Goal: Check status: Check status

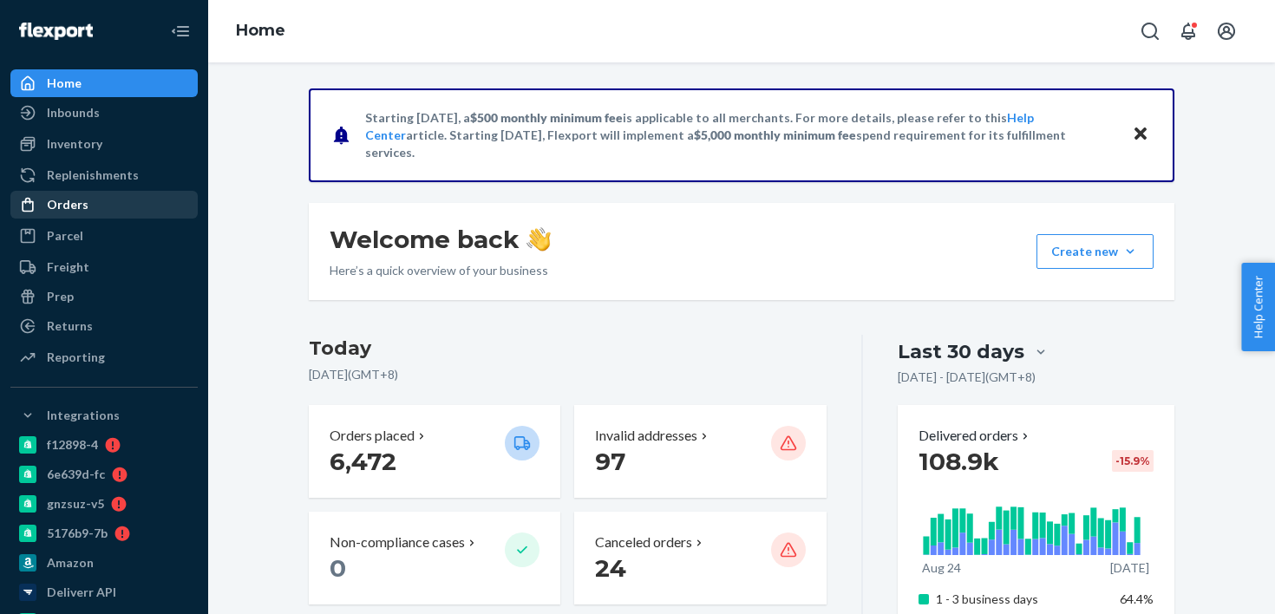
click at [116, 206] on div "Orders" at bounding box center [104, 205] width 184 height 24
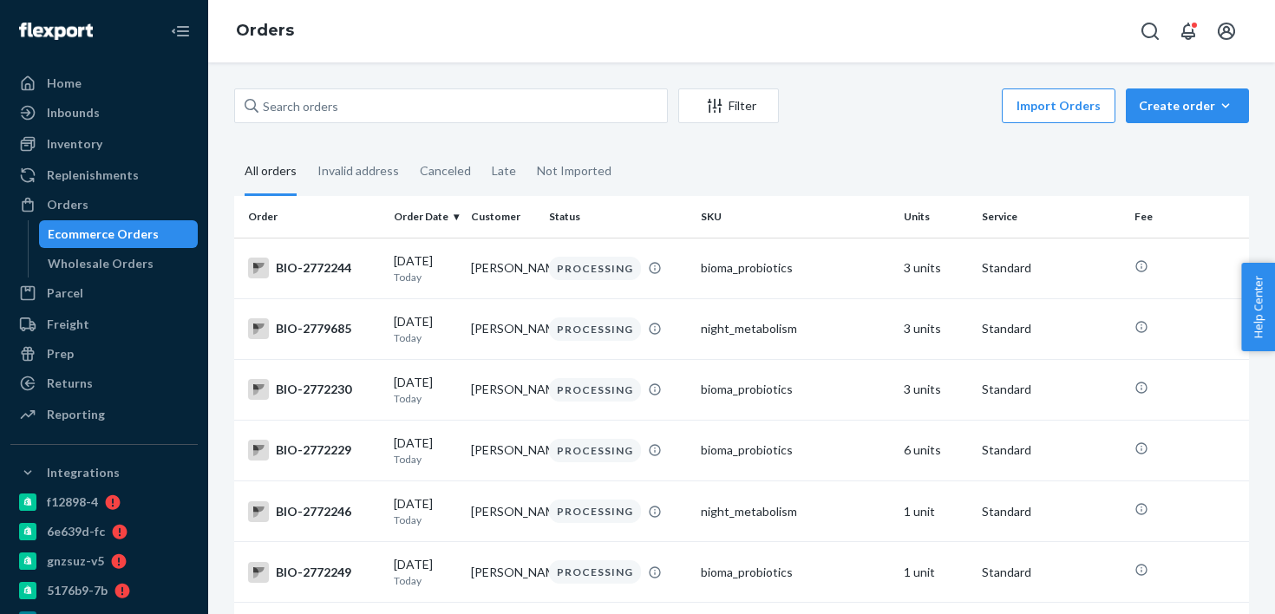
click at [373, 85] on div "Filter Import Orders Create order Ecommerce order Removal order All orders Inva…" at bounding box center [741, 338] width 1067 height 552
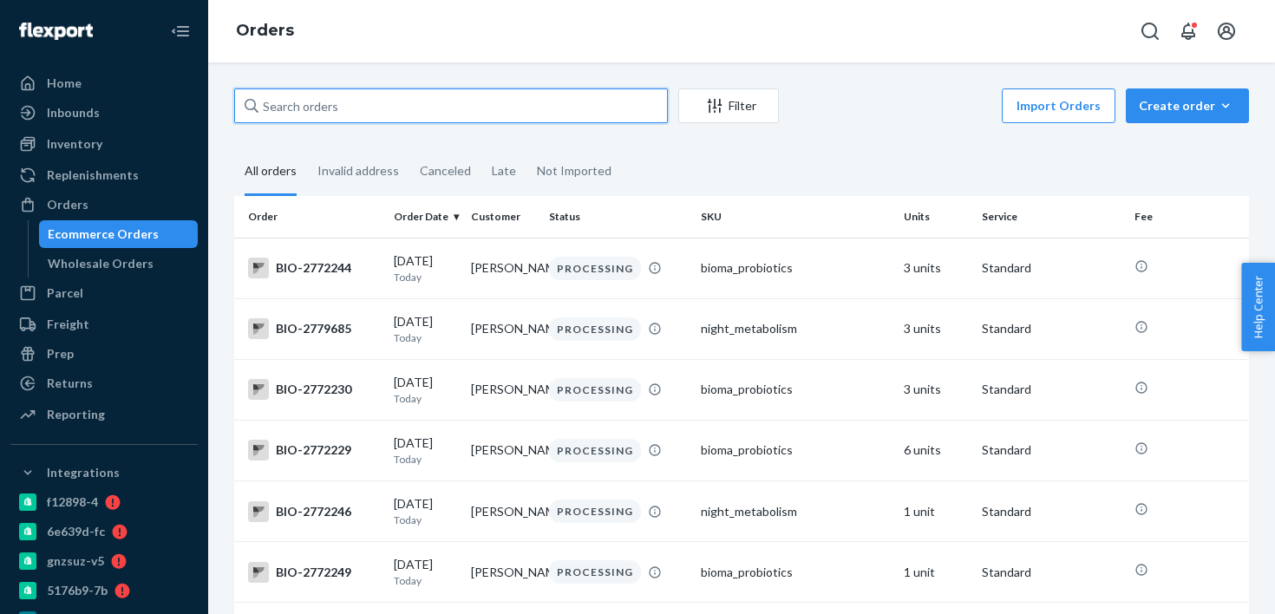
click at [378, 121] on input "text" at bounding box center [451, 105] width 434 height 35
paste input "Yvonne M. Mattingly"
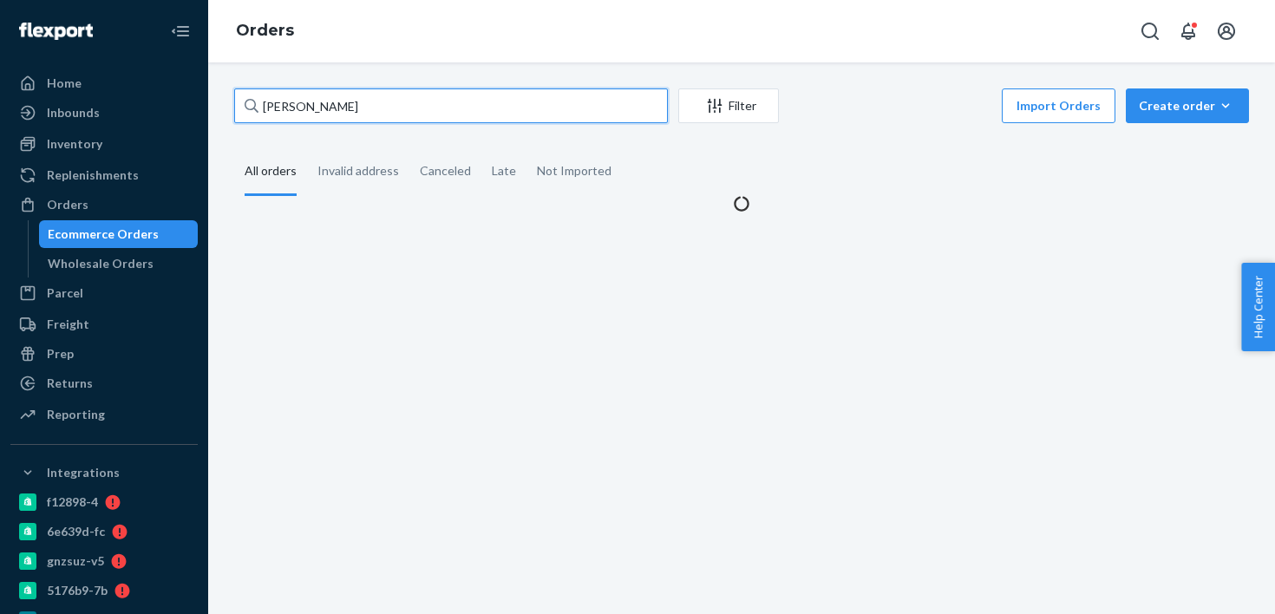
click at [320, 101] on input "Yvonne M. Mattingly" at bounding box center [451, 105] width 434 height 35
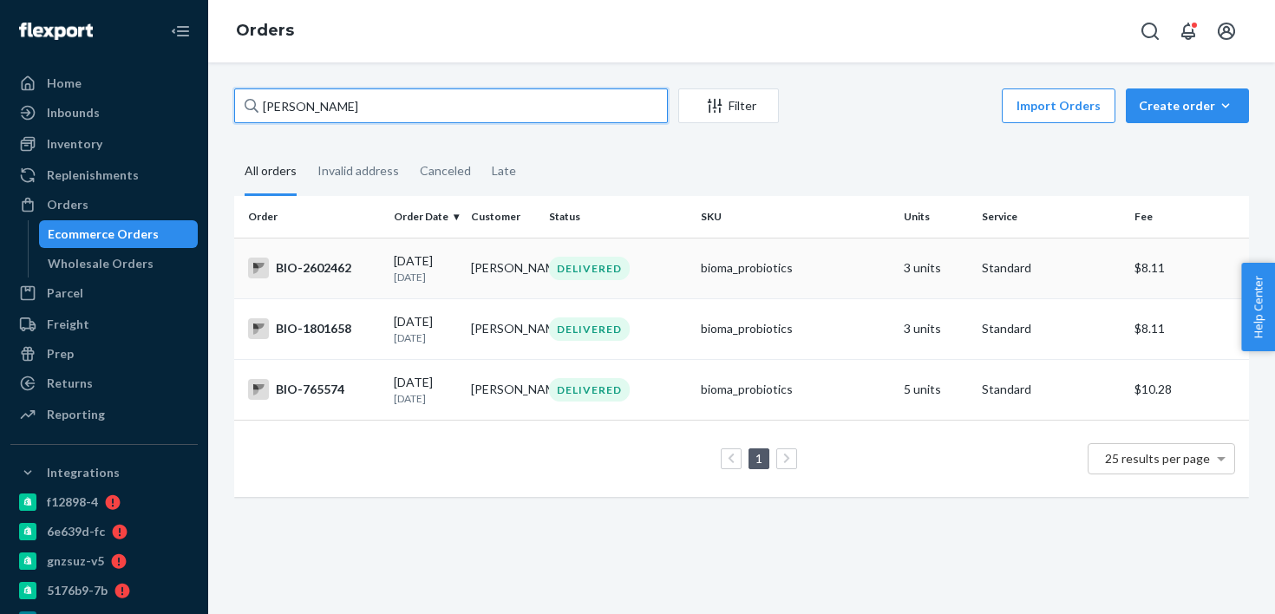
type input "Yvonne Mattingly"
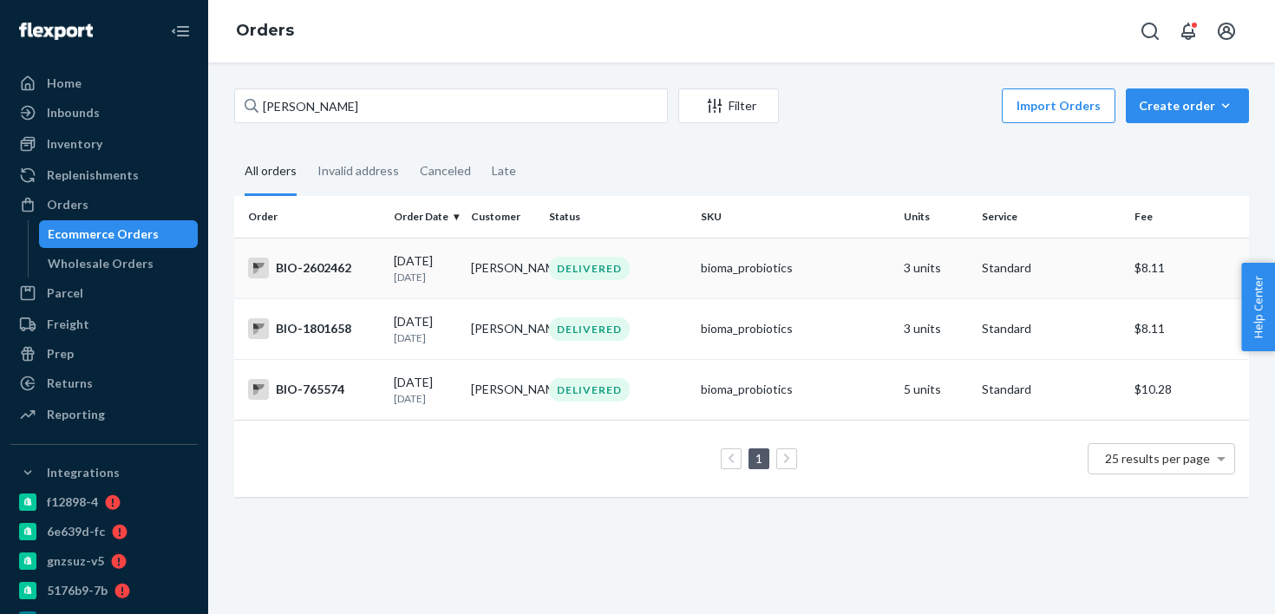
click at [697, 288] on td "bioma_probiotics" at bounding box center [795, 268] width 203 height 61
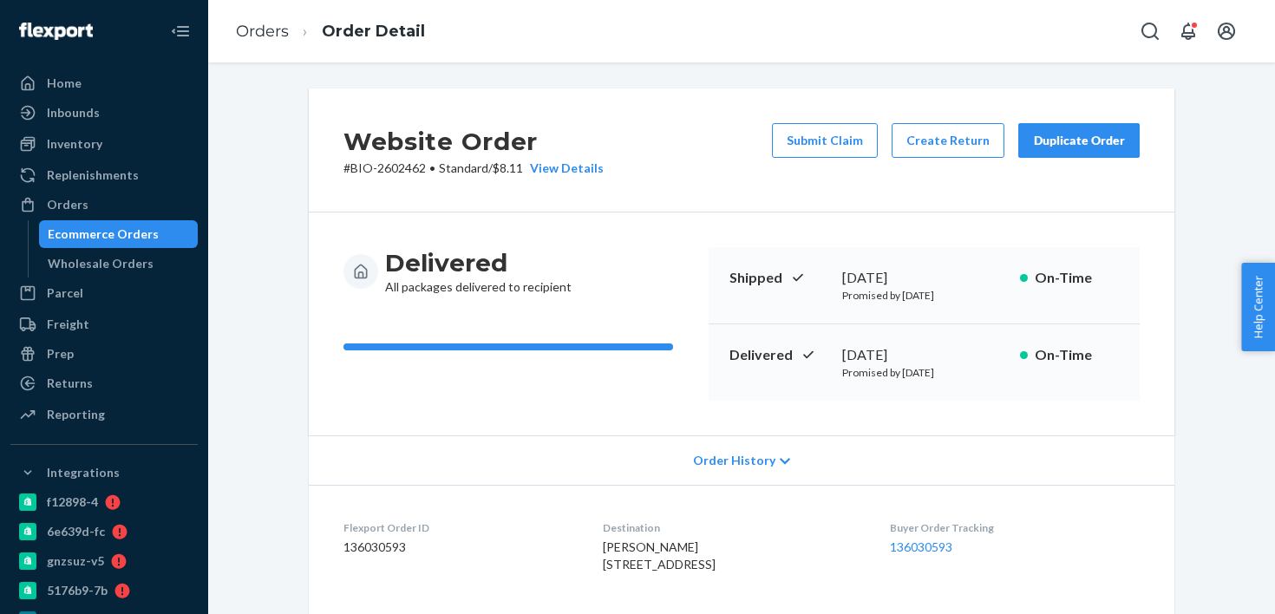
click at [394, 166] on p "# BIO-2602462 • Standard / $8.11 View Details" at bounding box center [474, 168] width 260 height 17
copy p "2602462"
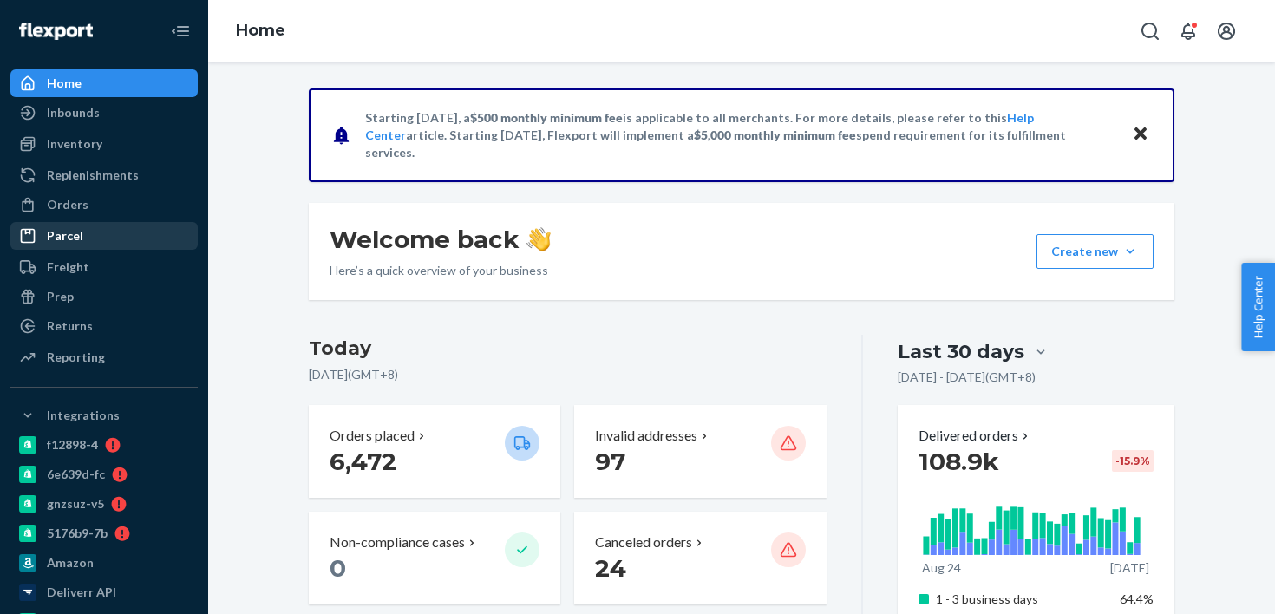
click at [149, 233] on div "Parcel" at bounding box center [104, 236] width 184 height 24
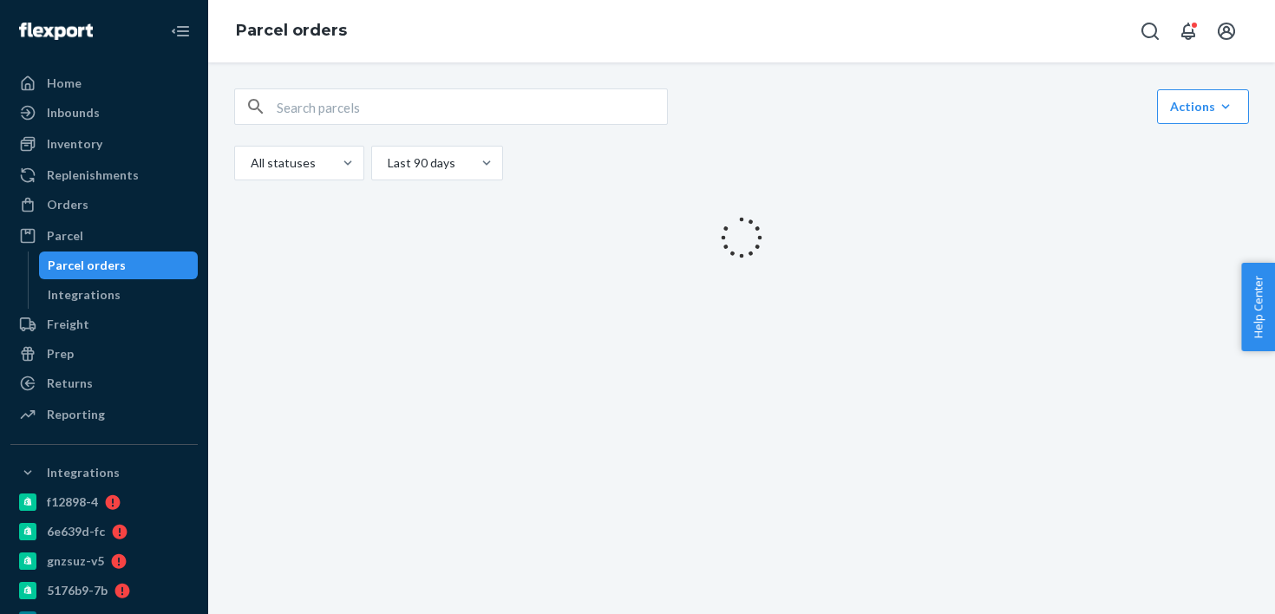
click at [154, 219] on div "Orders Ecommerce Orders Wholesale Orders" at bounding box center [103, 205] width 187 height 29
click at [163, 209] on div "Orders" at bounding box center [104, 205] width 184 height 24
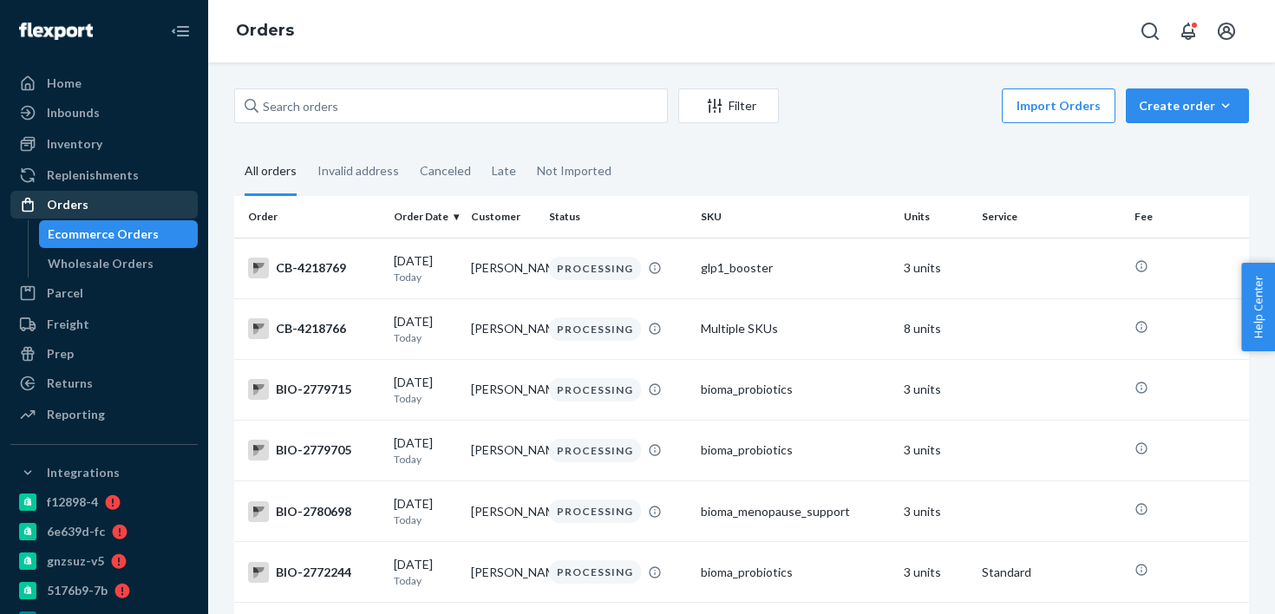
click at [163, 208] on div "Orders" at bounding box center [104, 205] width 184 height 24
click at [162, 232] on div "Ecommerce Orders" at bounding box center [119, 234] width 156 height 24
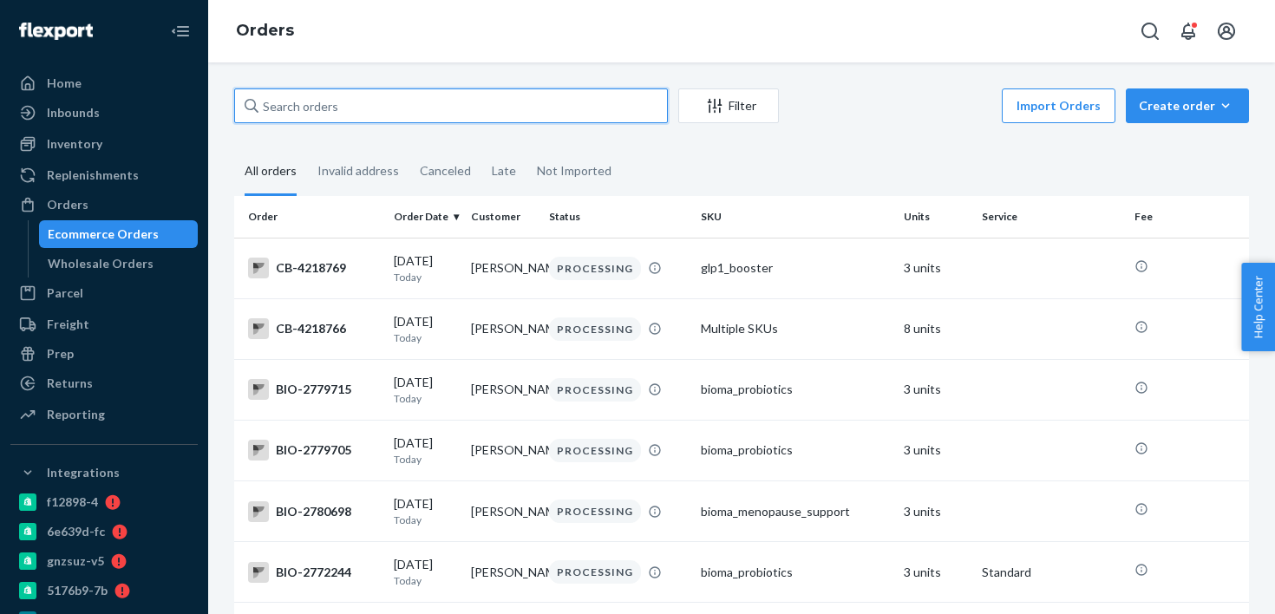
click at [340, 102] on input "text" at bounding box center [451, 105] width 434 height 35
paste input "1510755"
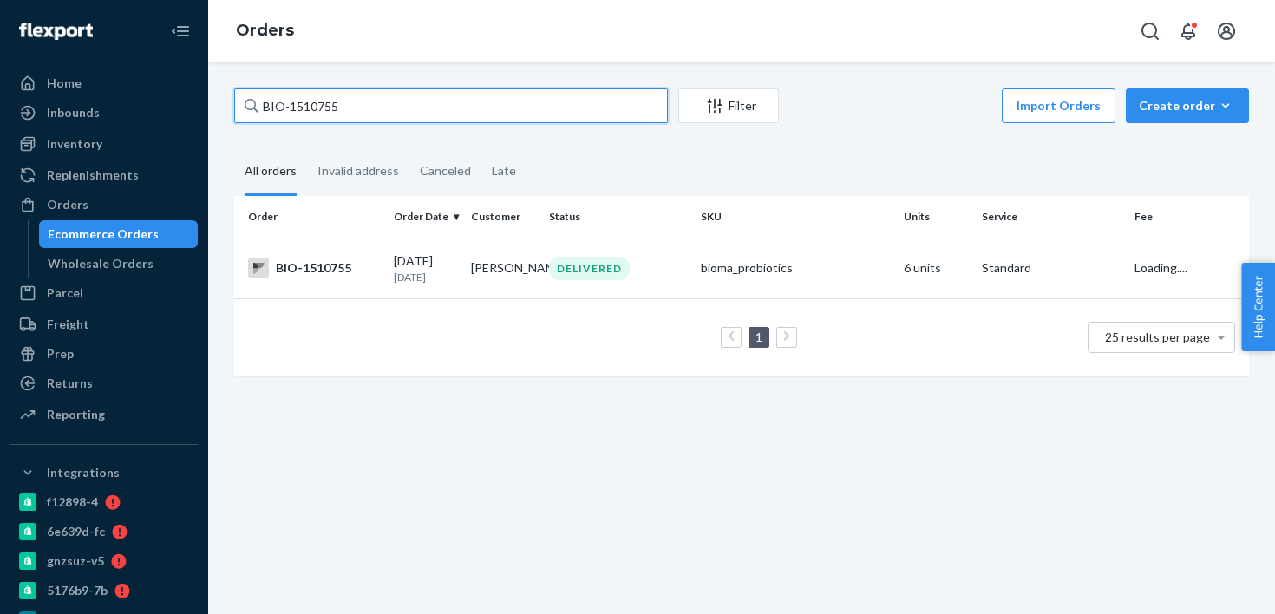
type input "BIO-1510755"
